Goal: Task Accomplishment & Management: Use online tool/utility

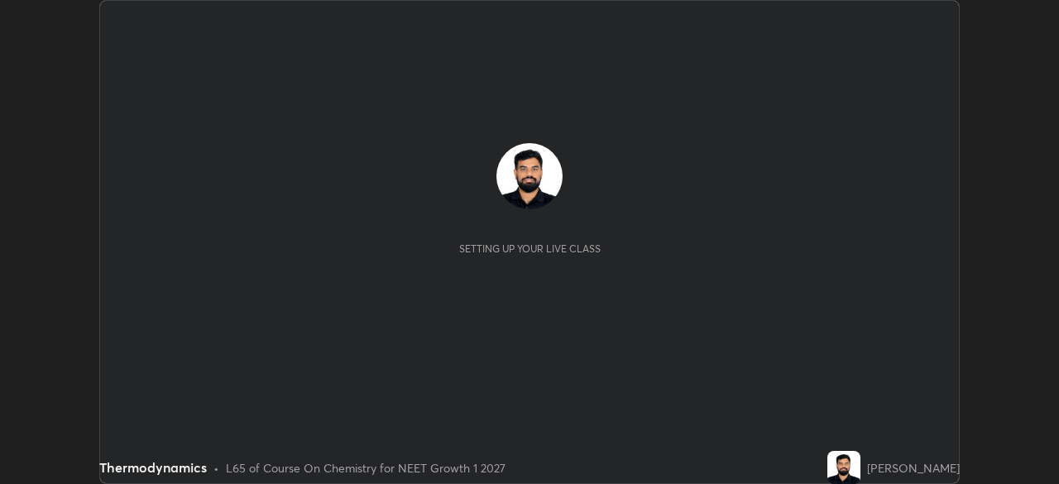
scroll to position [484, 1059]
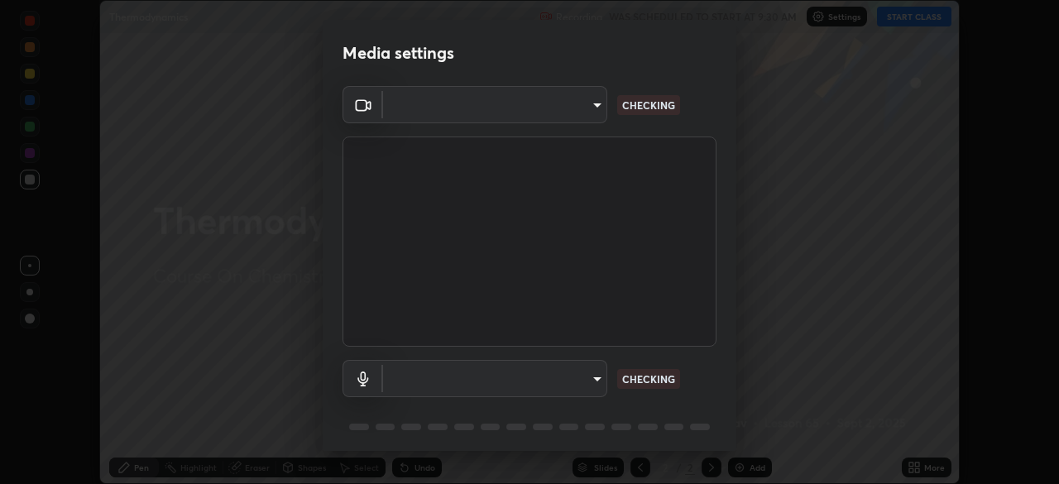
type input "150ce54b6659d6facffdc1d488e586a8afcf012d443804c7c5fd1c8fc4ffae65"
type input "default"
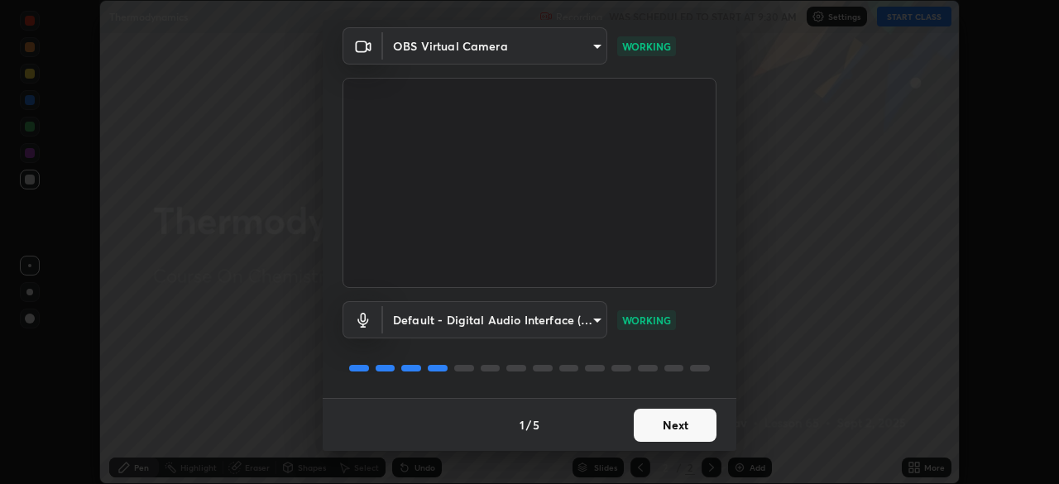
click at [675, 421] on button "Next" at bounding box center [675, 425] width 83 height 33
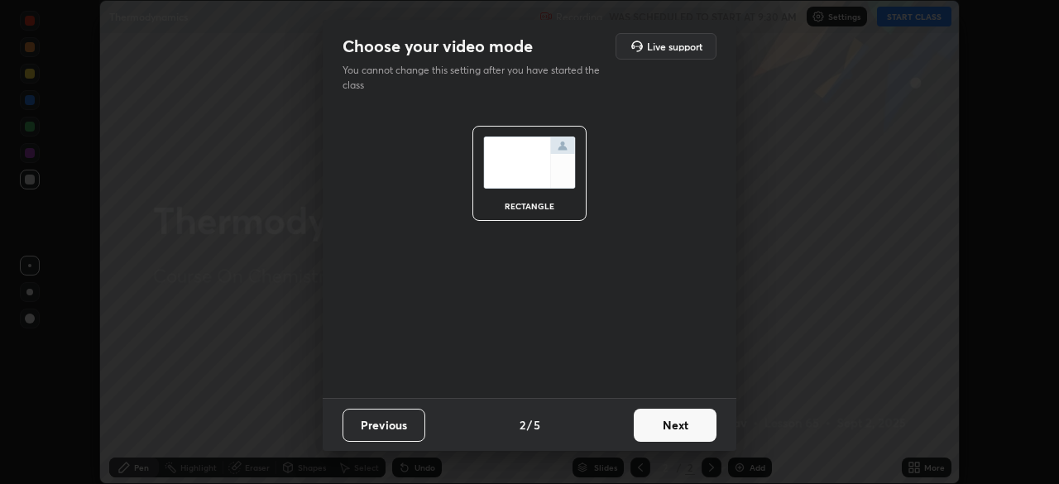
click at [662, 431] on button "Next" at bounding box center [675, 425] width 83 height 33
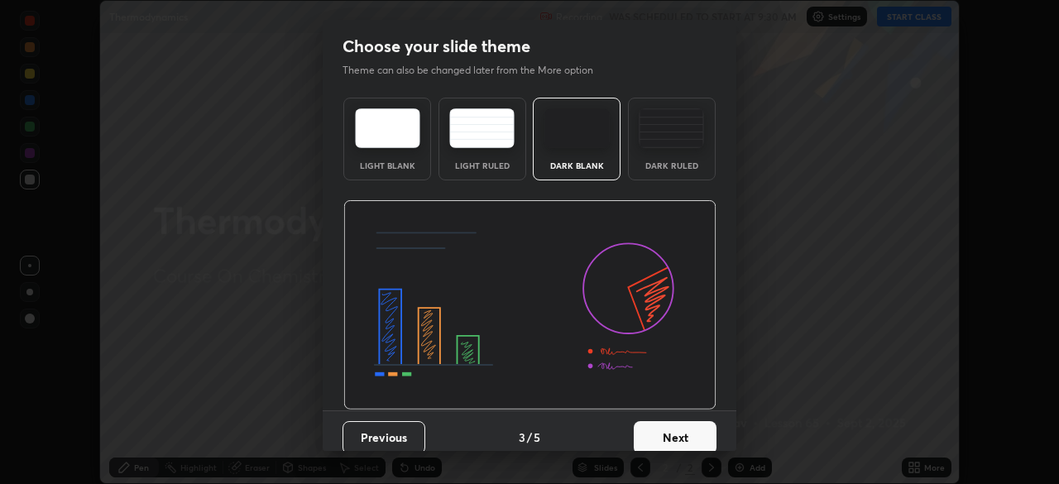
click at [680, 166] on div "Dark Ruled" at bounding box center [672, 165] width 66 height 8
click at [666, 440] on button "Next" at bounding box center [675, 437] width 83 height 33
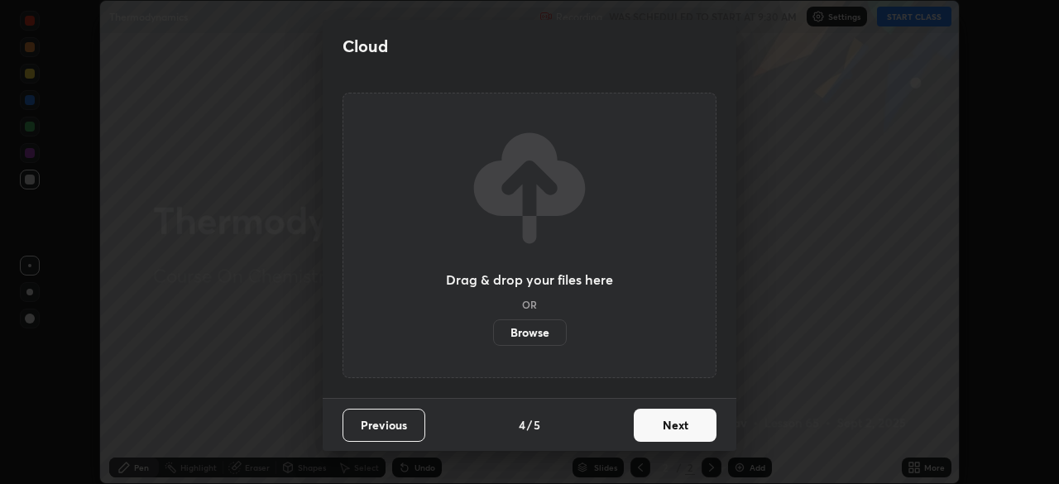
click at [665, 433] on button "Next" at bounding box center [675, 425] width 83 height 33
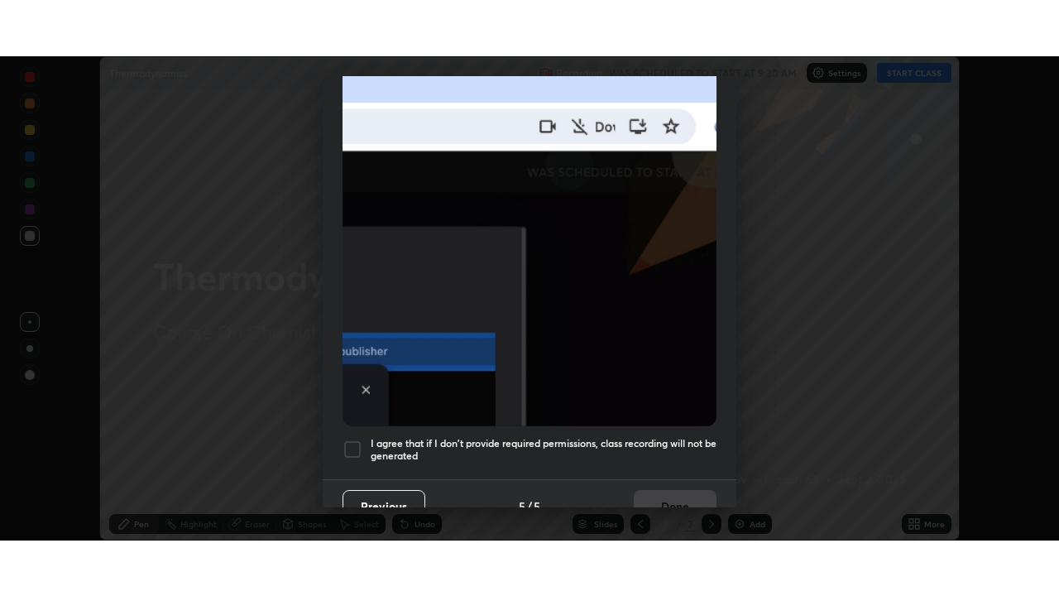
scroll to position [396, 0]
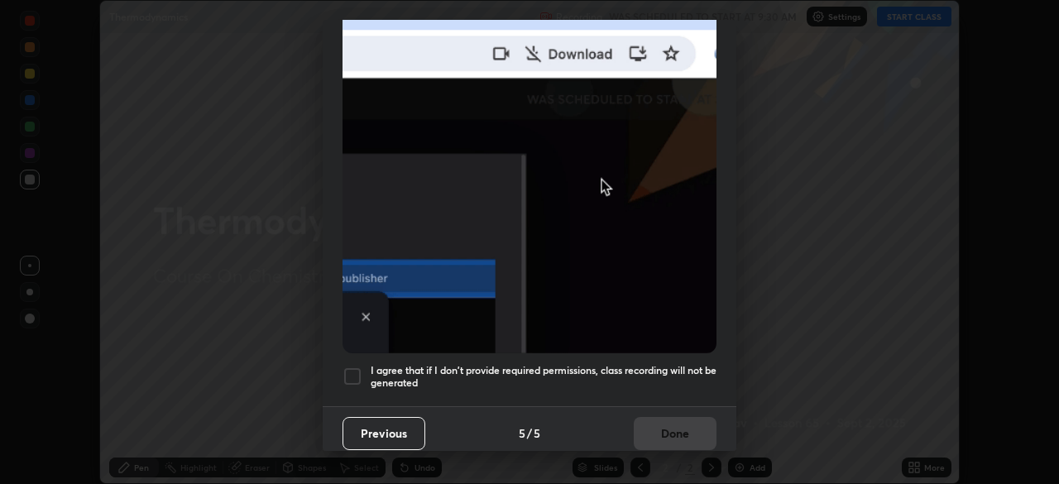
click at [656, 365] on h5 "I agree that if I don't provide required permissions, class recording will not …" at bounding box center [544, 377] width 346 height 26
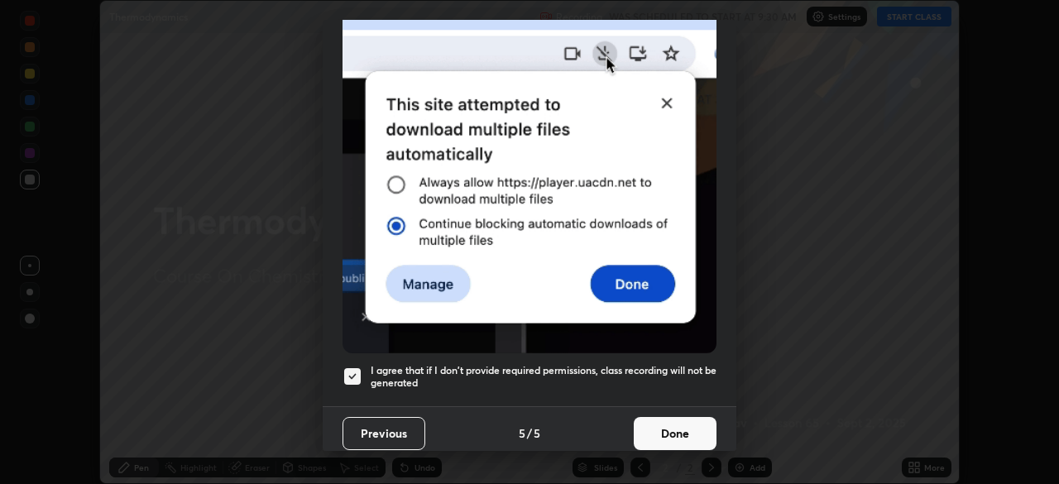
click at [652, 427] on button "Done" at bounding box center [675, 433] width 83 height 33
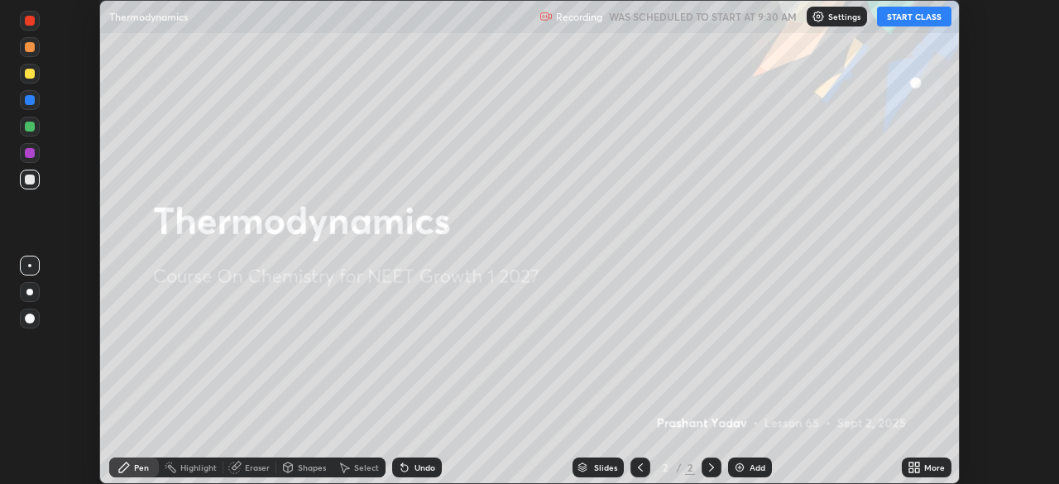
click at [915, 23] on button "START CLASS" at bounding box center [914, 17] width 74 height 20
click at [925, 465] on div "More" at bounding box center [934, 467] width 21 height 8
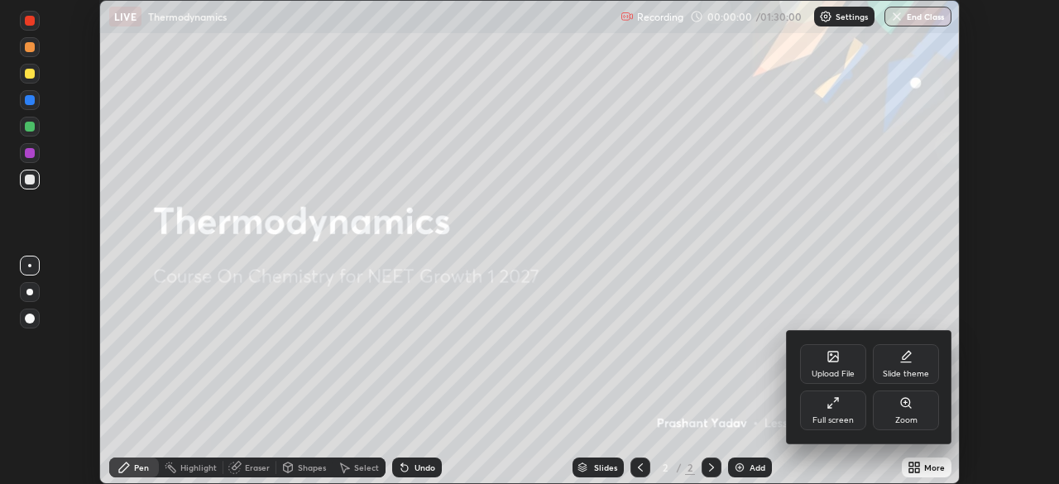
click at [832, 412] on div "Full screen" at bounding box center [833, 410] width 66 height 40
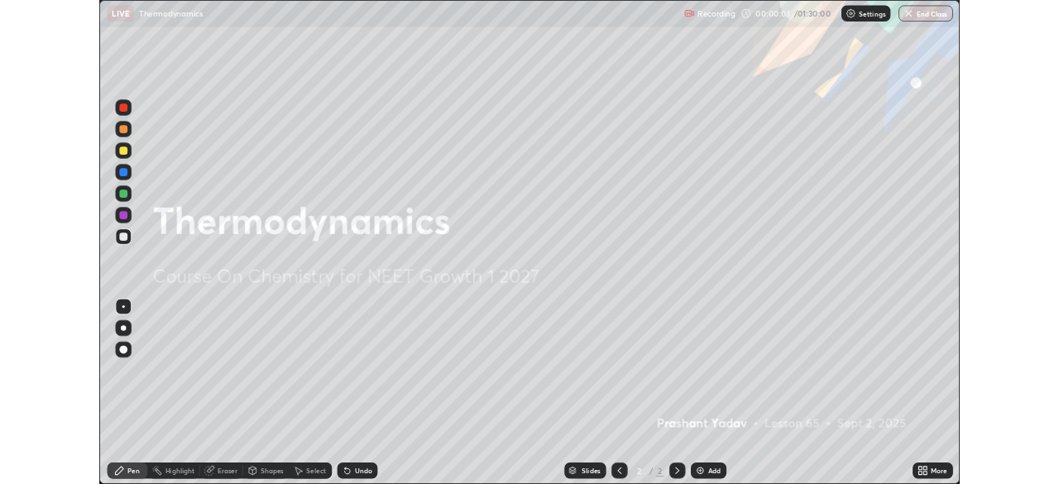
scroll to position [596, 1059]
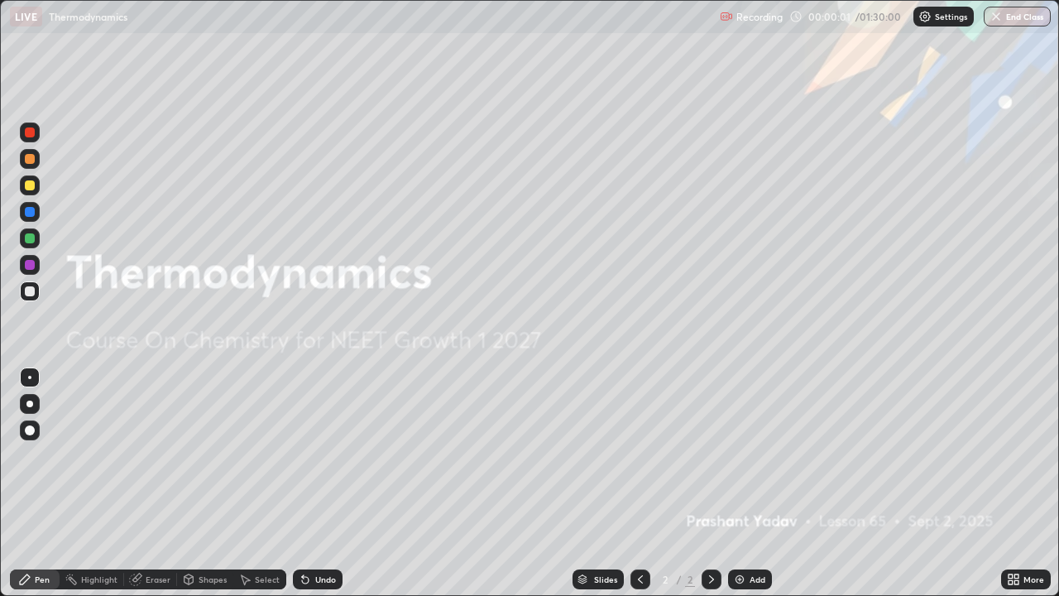
click at [747, 483] on div "Add" at bounding box center [750, 579] width 44 height 20
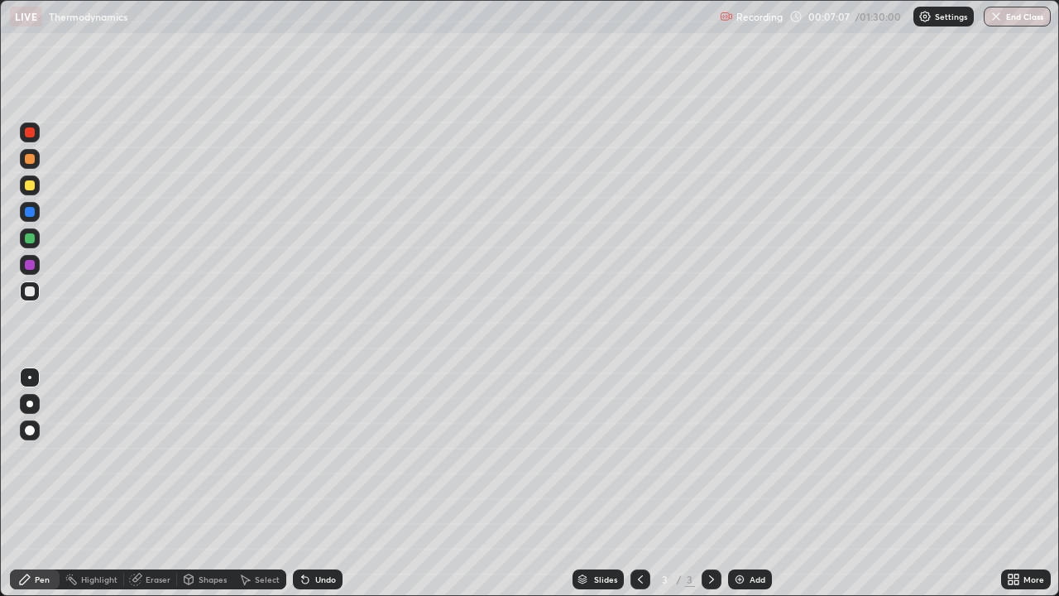
click at [744, 483] on img at bounding box center [739, 578] width 13 height 13
click at [745, 483] on div "Add" at bounding box center [750, 579] width 44 height 20
click at [323, 483] on div "Undo" at bounding box center [325, 579] width 21 height 8
click at [328, 483] on div "Undo" at bounding box center [325, 579] width 21 height 8
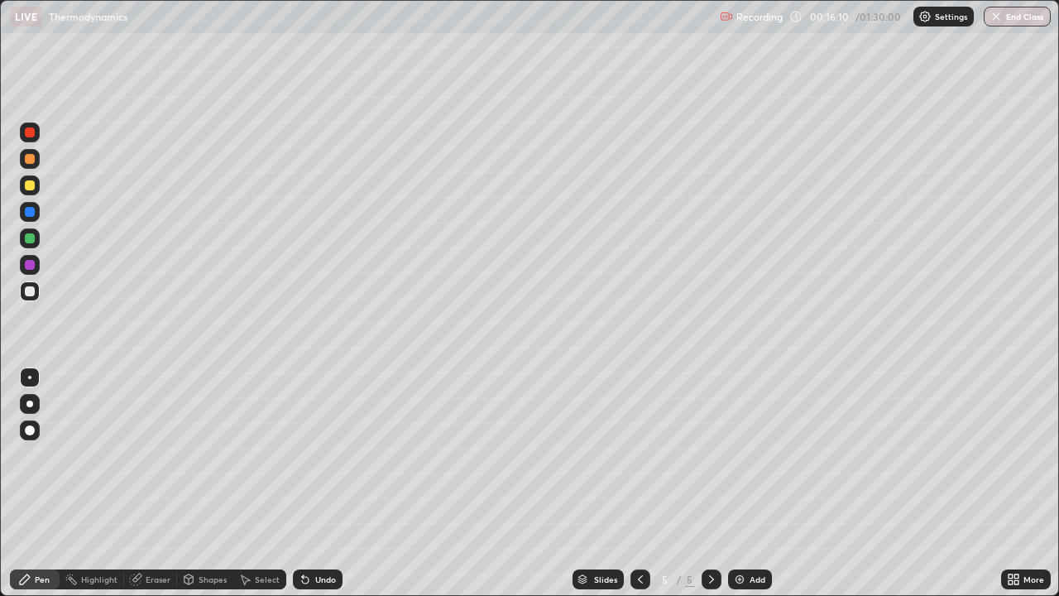
click at [28, 157] on div at bounding box center [30, 159] width 10 height 10
click at [758, 483] on div "Add" at bounding box center [750, 579] width 44 height 20
click at [759, 483] on div "Add" at bounding box center [750, 579] width 44 height 20
click at [757, 483] on div "Add" at bounding box center [757, 579] width 16 height 8
click at [634, 483] on icon at bounding box center [640, 578] width 13 height 13
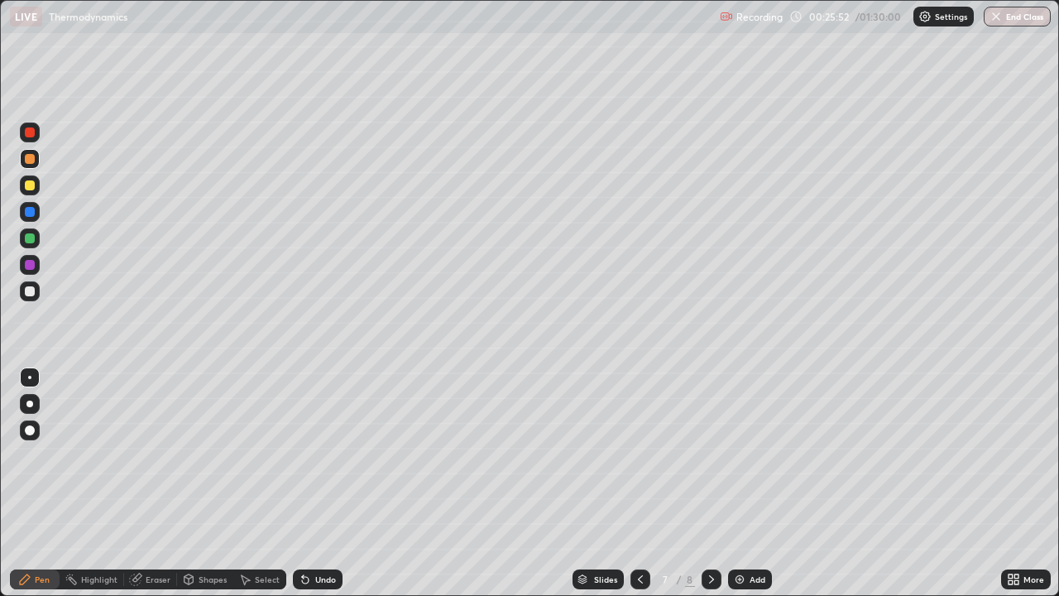
click at [710, 483] on icon at bounding box center [711, 578] width 13 height 13
click at [329, 483] on div "Undo" at bounding box center [325, 579] width 21 height 8
click at [639, 483] on icon at bounding box center [640, 578] width 13 height 13
click at [709, 483] on icon at bounding box center [711, 579] width 5 height 8
click at [315, 483] on div "Undo" at bounding box center [318, 579] width 50 height 20
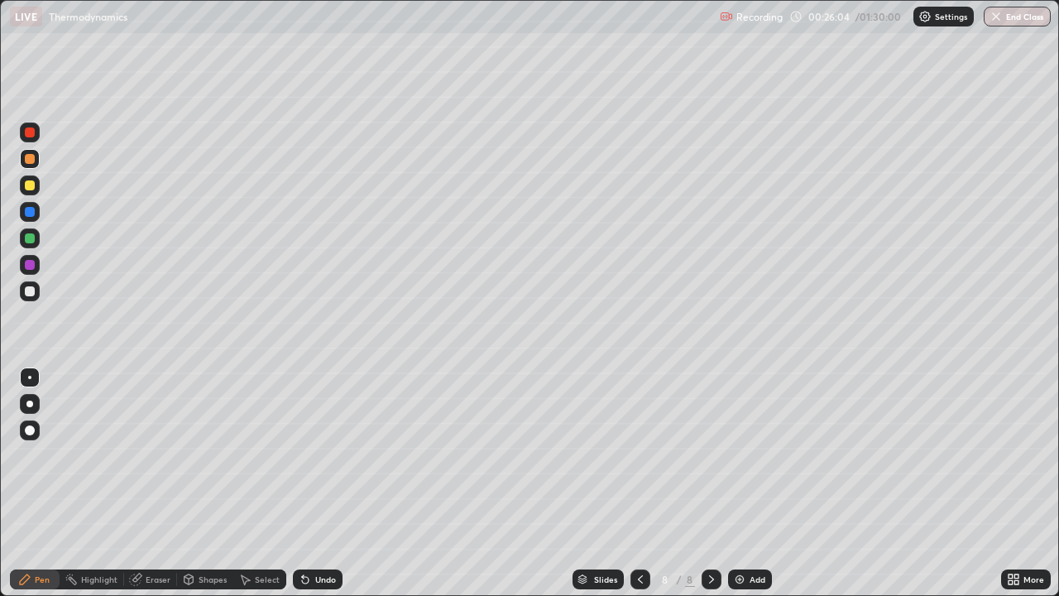
click at [317, 483] on div "Undo" at bounding box center [325, 579] width 21 height 8
click at [751, 483] on div "Add" at bounding box center [750, 579] width 44 height 20
click at [329, 483] on div "Undo" at bounding box center [318, 579] width 50 height 20
click at [328, 483] on div "Undo" at bounding box center [318, 579] width 50 height 20
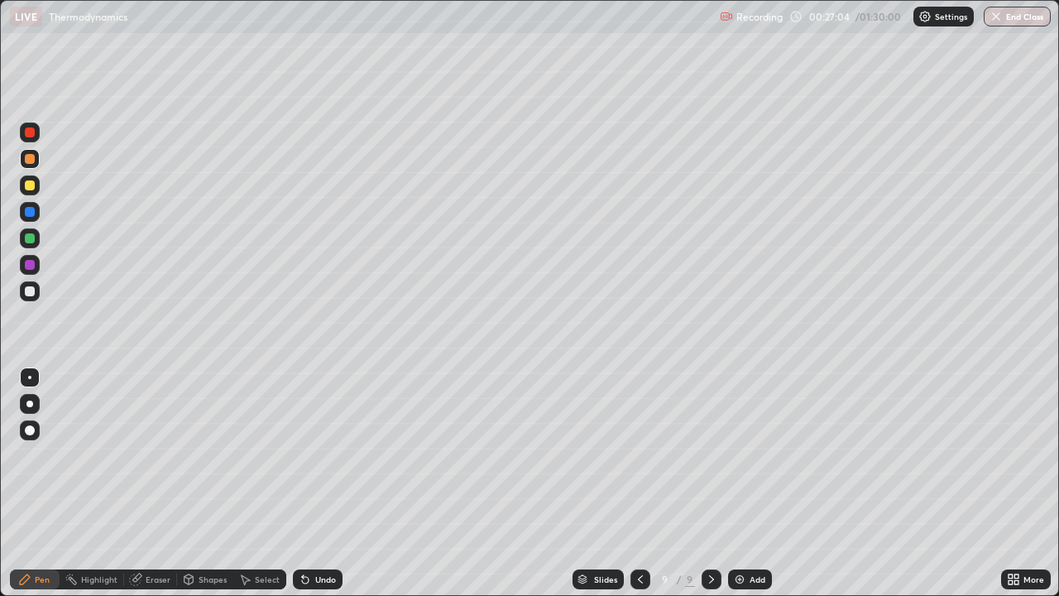
click at [328, 483] on div "Undo" at bounding box center [318, 579] width 50 height 20
click at [322, 483] on div "Undo" at bounding box center [325, 579] width 21 height 8
click at [325, 483] on div "Undo" at bounding box center [325, 579] width 21 height 8
click at [160, 483] on div "Eraser" at bounding box center [158, 579] width 25 height 8
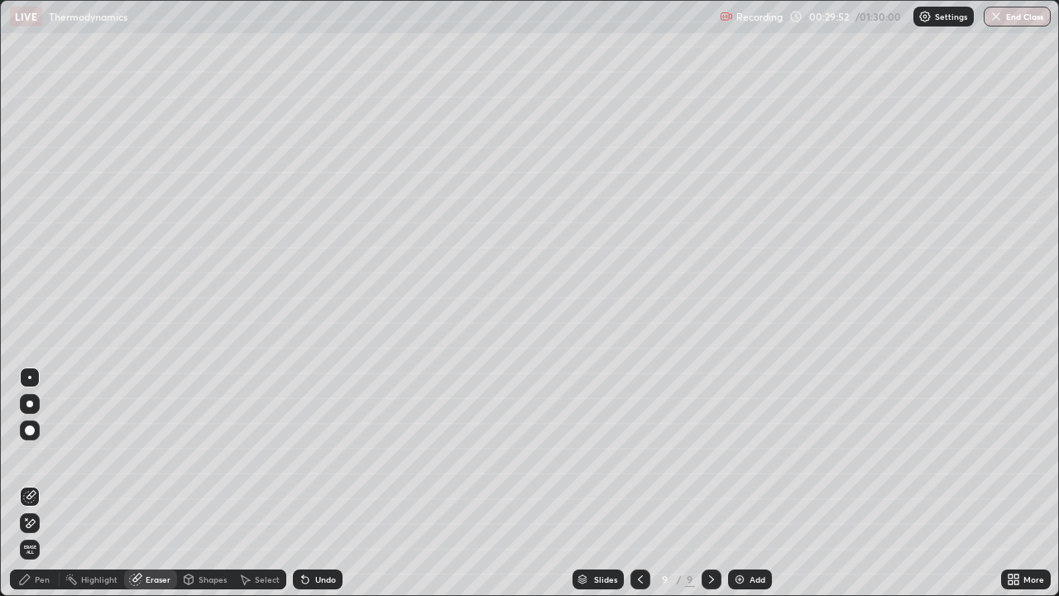
click at [45, 483] on div "Pen" at bounding box center [42, 579] width 15 height 8
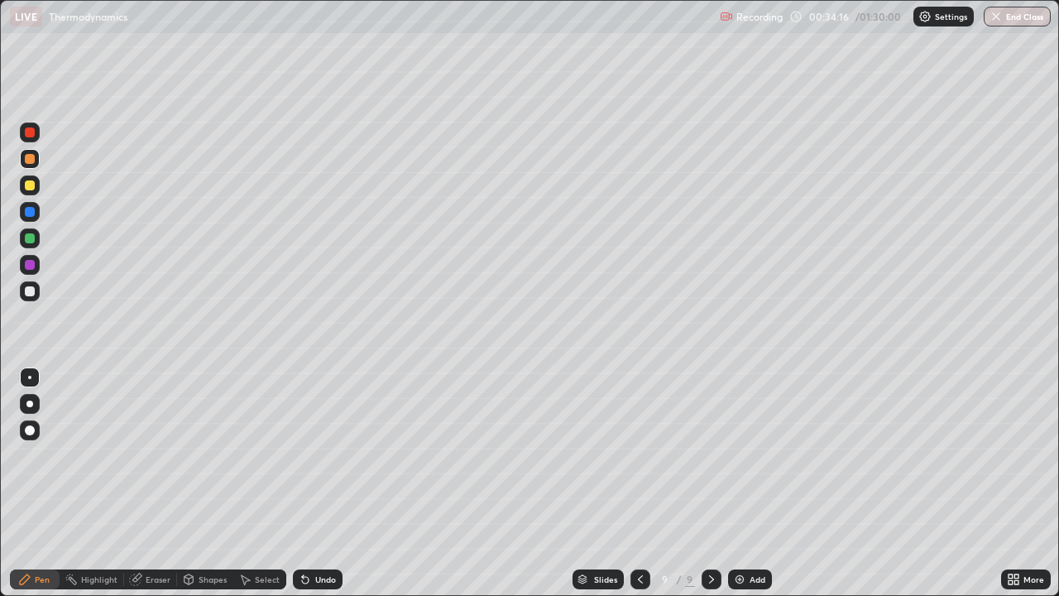
click at [755, 483] on div "Add" at bounding box center [750, 579] width 44 height 20
click at [754, 483] on div "Add" at bounding box center [757, 579] width 16 height 8
click at [323, 483] on div "Undo" at bounding box center [325, 579] width 21 height 8
click at [326, 483] on div "Undo" at bounding box center [318, 579] width 50 height 20
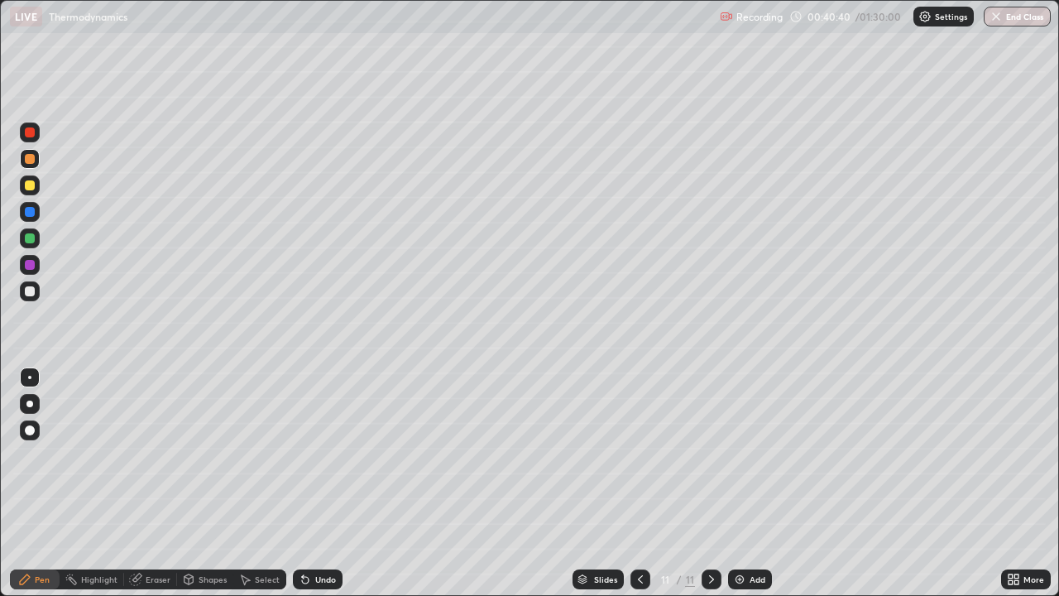
click at [328, 483] on div "Undo" at bounding box center [318, 579] width 50 height 20
click at [316, 483] on div "Undo" at bounding box center [318, 579] width 50 height 20
click at [305, 483] on icon at bounding box center [305, 578] width 13 height 13
click at [303, 483] on icon at bounding box center [305, 580] width 7 height 7
click at [156, 483] on div "Eraser" at bounding box center [158, 579] width 25 height 8
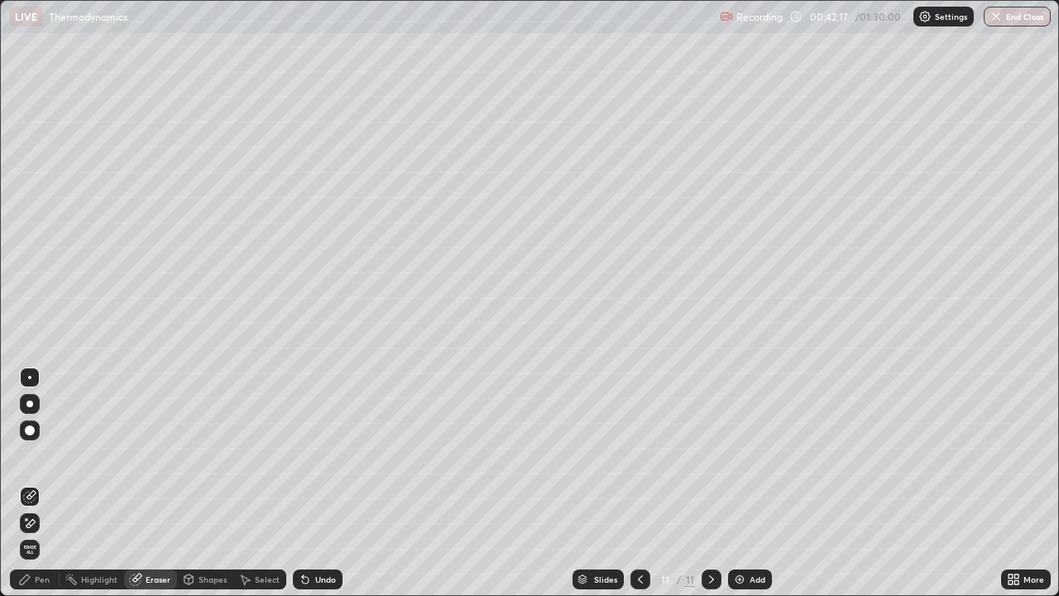
click at [43, 483] on div "Pen" at bounding box center [42, 579] width 15 height 8
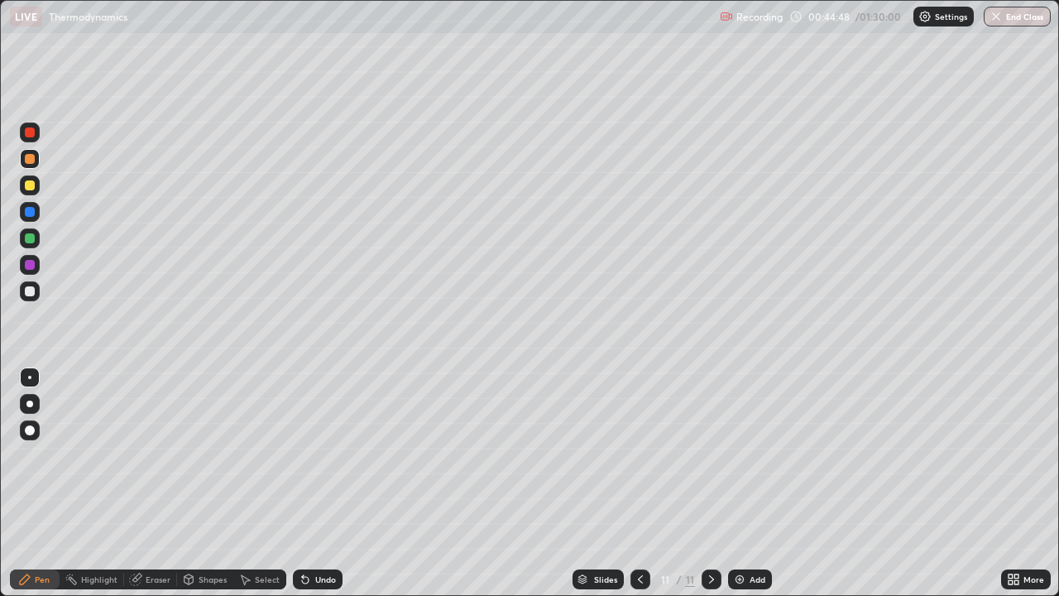
click at [154, 483] on div "Eraser" at bounding box center [158, 579] width 25 height 8
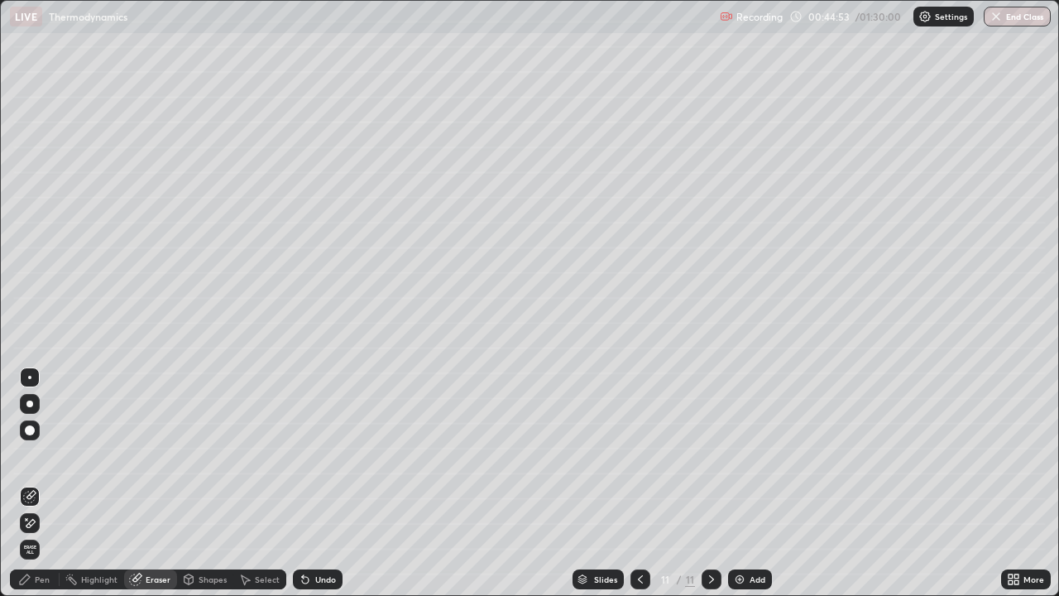
click at [26, 483] on icon at bounding box center [24, 578] width 13 height 13
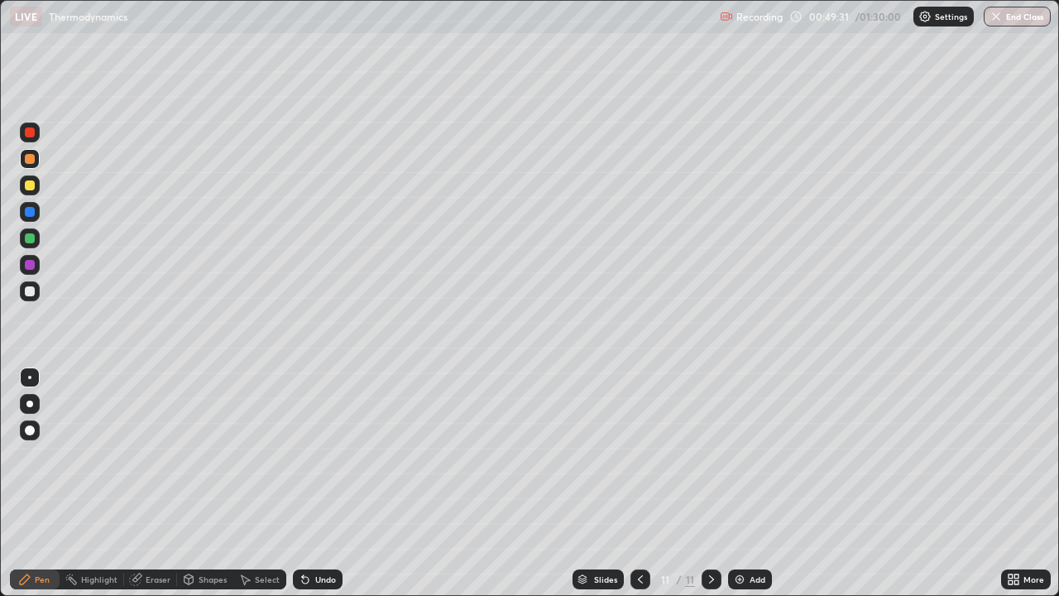
click at [146, 483] on div "Eraser" at bounding box center [158, 579] width 25 height 8
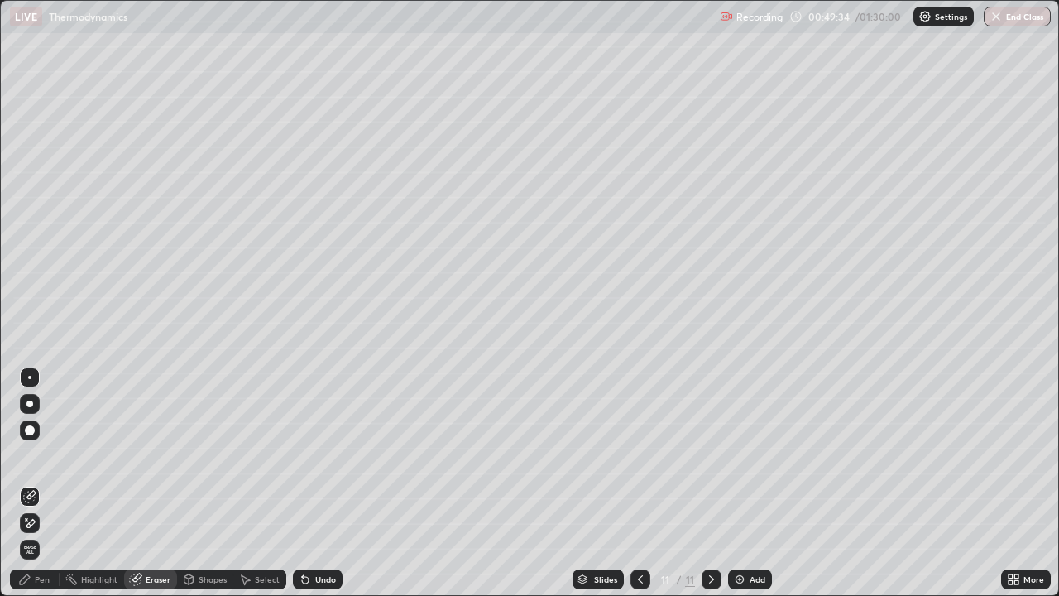
click at [33, 483] on icon at bounding box center [29, 496] width 13 height 13
click at [43, 483] on div "Pen" at bounding box center [42, 579] width 15 height 8
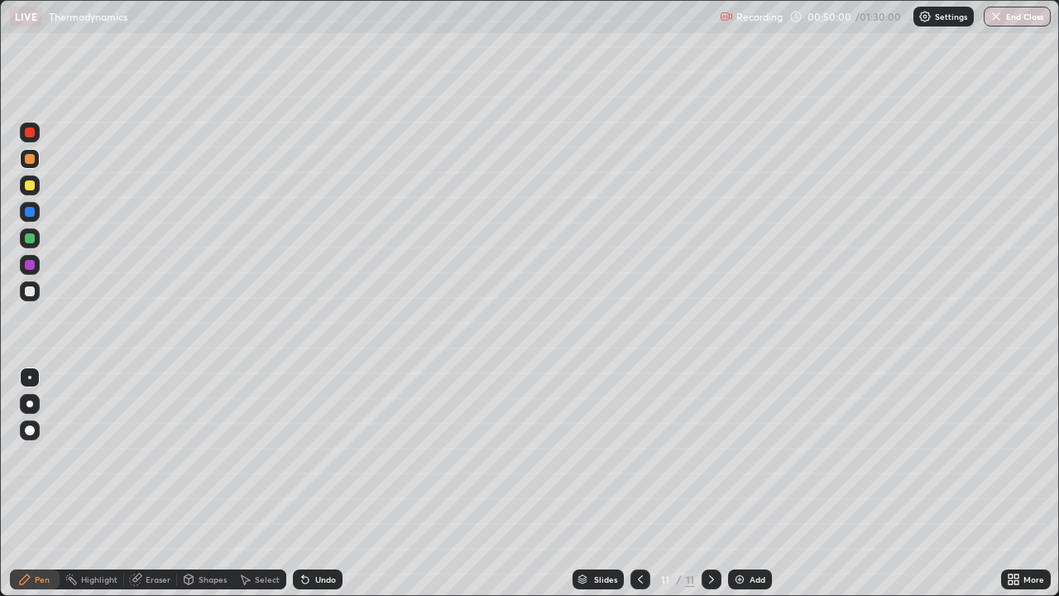
click at [46, 483] on div "Pen" at bounding box center [35, 579] width 50 height 20
click at [30, 213] on div at bounding box center [30, 212] width 10 height 10
click at [34, 134] on div at bounding box center [30, 132] width 10 height 10
click at [29, 297] on div at bounding box center [30, 291] width 20 height 20
click at [151, 483] on div "Eraser" at bounding box center [158, 579] width 25 height 8
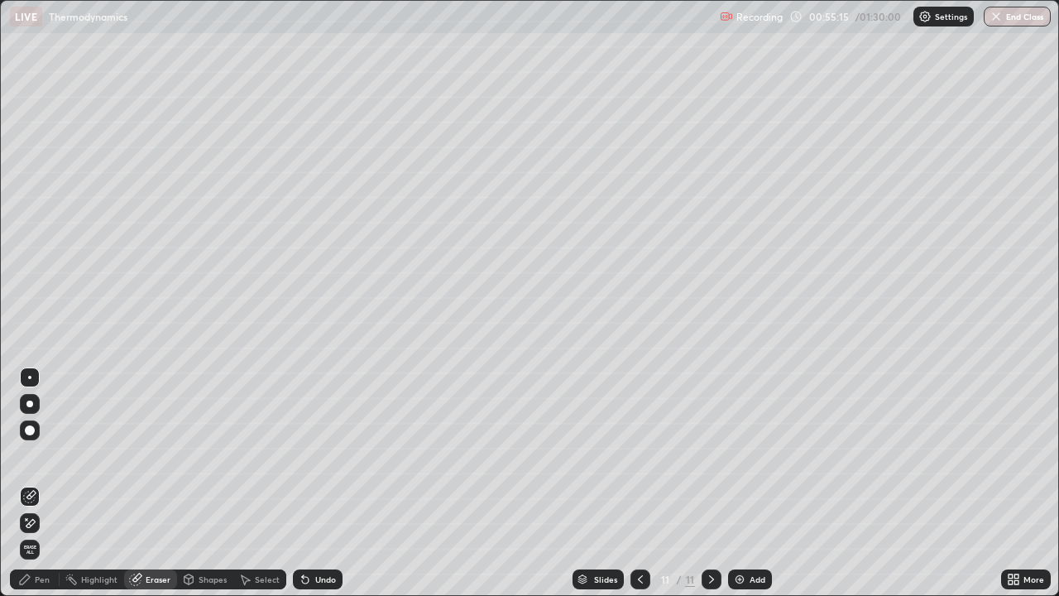
click at [50, 483] on div "Pen" at bounding box center [35, 579] width 50 height 20
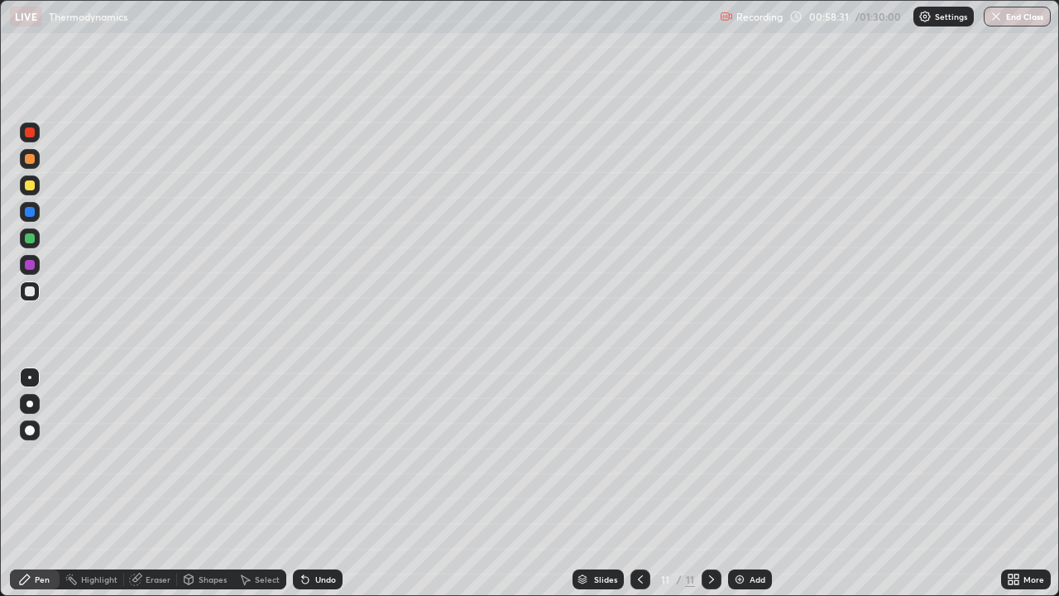
click at [741, 483] on img at bounding box center [739, 578] width 13 height 13
click at [332, 483] on div "Undo" at bounding box center [318, 579] width 50 height 20
click at [315, 483] on div "Undo" at bounding box center [325, 579] width 21 height 8
click at [302, 483] on div "Undo" at bounding box center [318, 579] width 50 height 20
click at [309, 483] on div "Undo" at bounding box center [318, 579] width 50 height 20
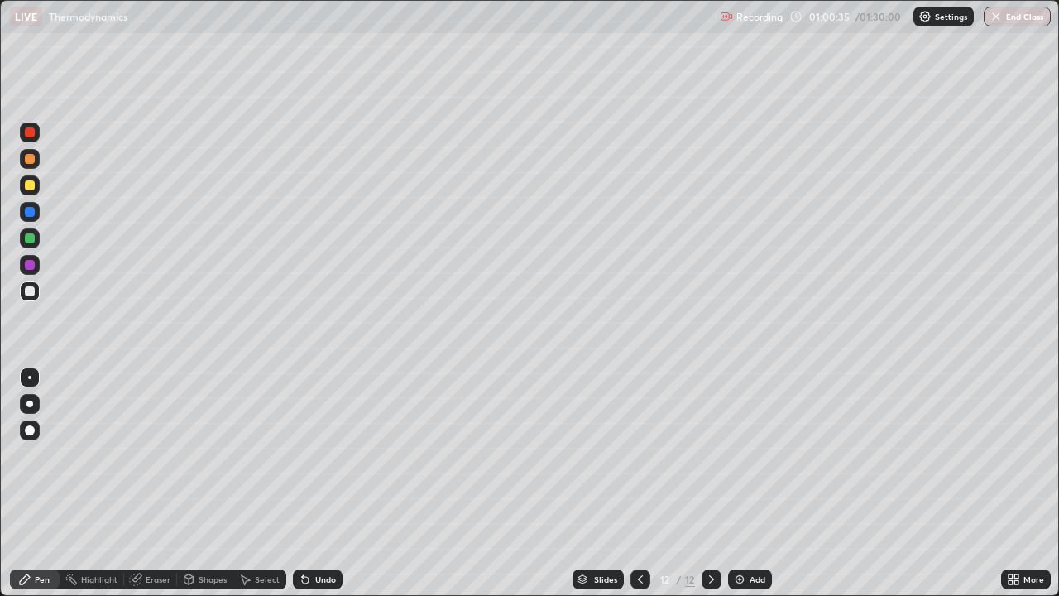
click at [315, 483] on div "Undo" at bounding box center [318, 579] width 50 height 20
click at [639, 483] on icon at bounding box center [640, 578] width 13 height 13
click at [704, 483] on div at bounding box center [711, 579] width 20 height 20
click at [734, 483] on img at bounding box center [739, 578] width 13 height 13
click at [168, 483] on div "Eraser" at bounding box center [150, 579] width 53 height 20
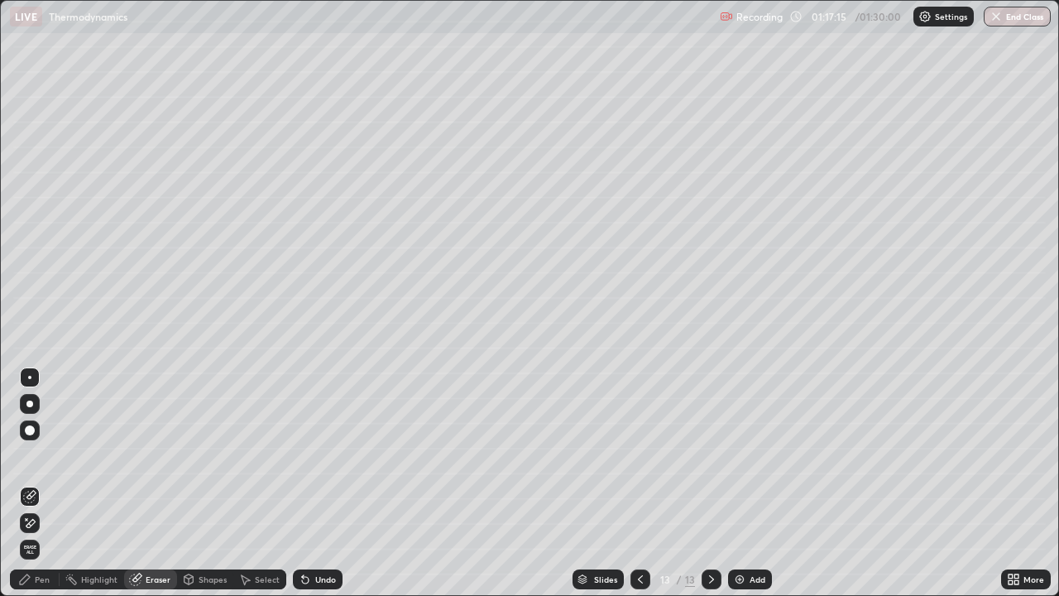
click at [32, 483] on div "Pen" at bounding box center [35, 579] width 50 height 20
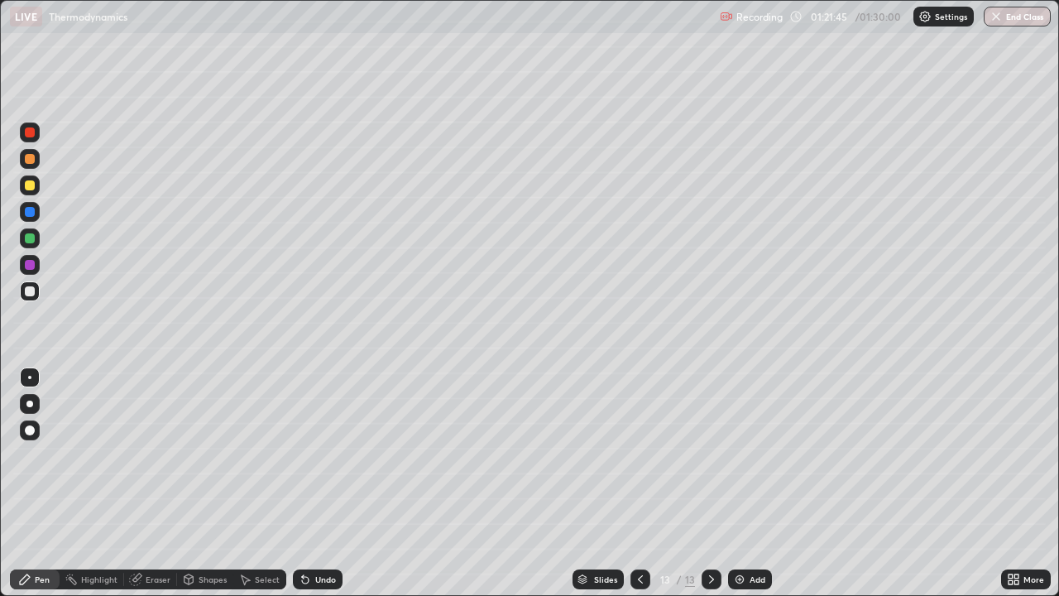
click at [1020, 19] on button "End Class" at bounding box center [1017, 17] width 67 height 20
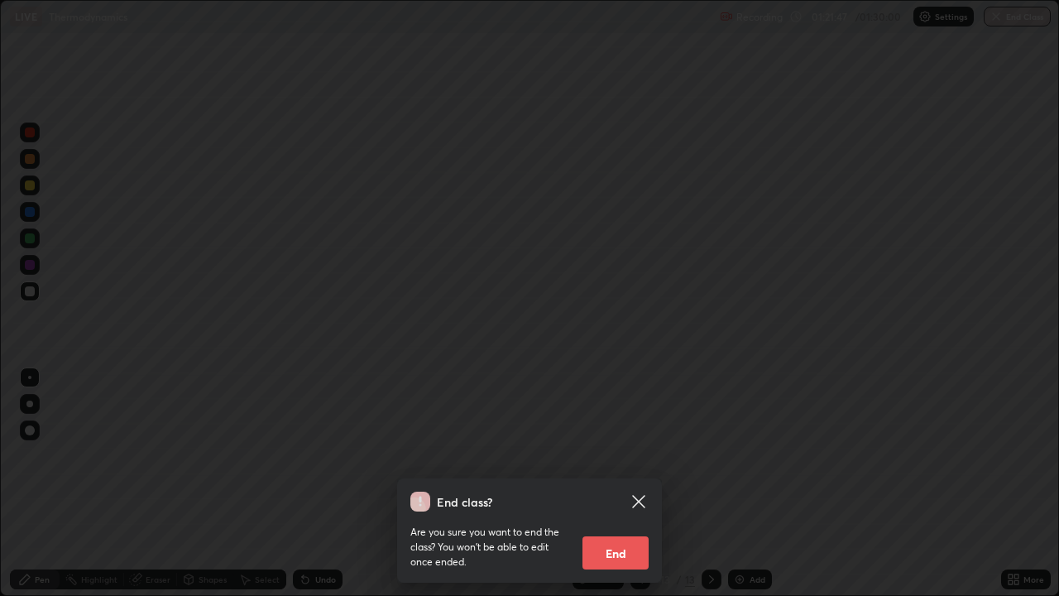
click at [621, 483] on button "End" at bounding box center [615, 552] width 66 height 33
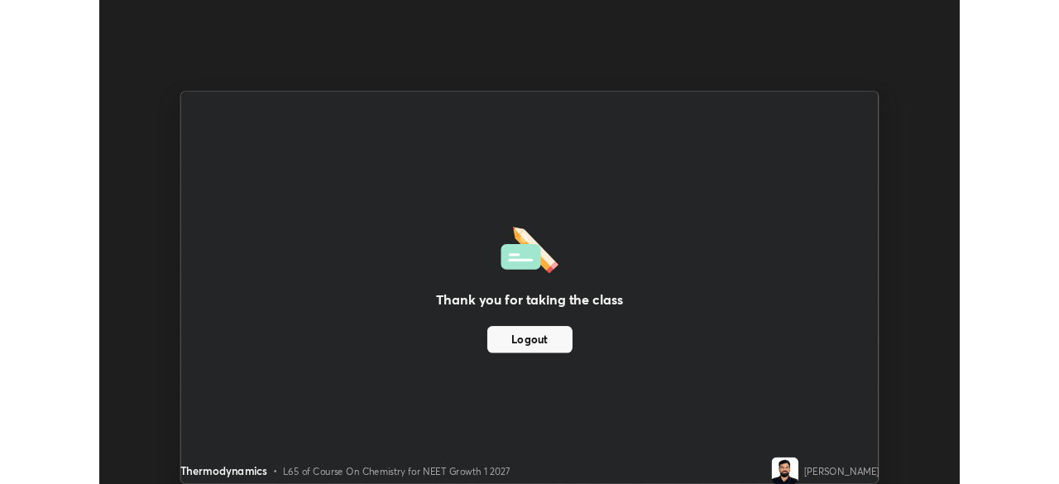
scroll to position [82237, 81662]
